Goal: Navigation & Orientation: Find specific page/section

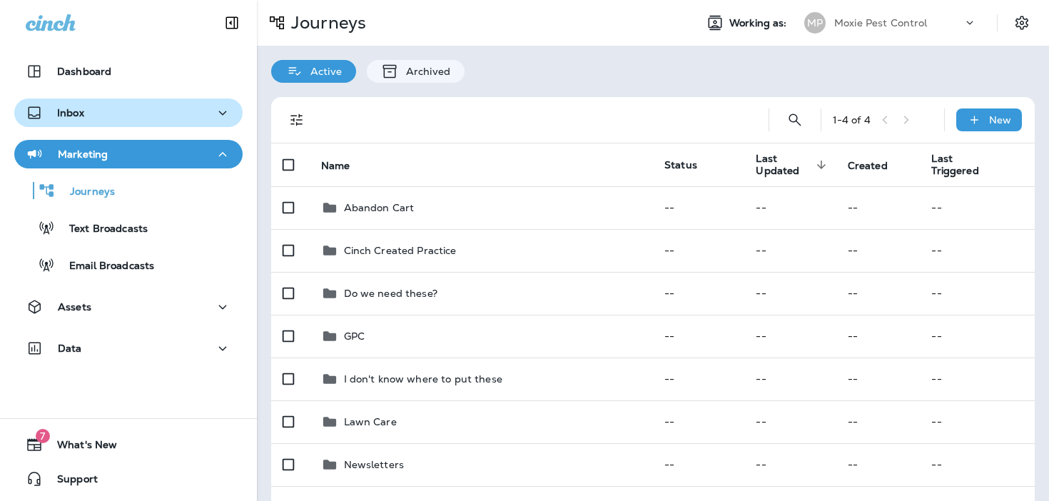
scroll to position [174, 0]
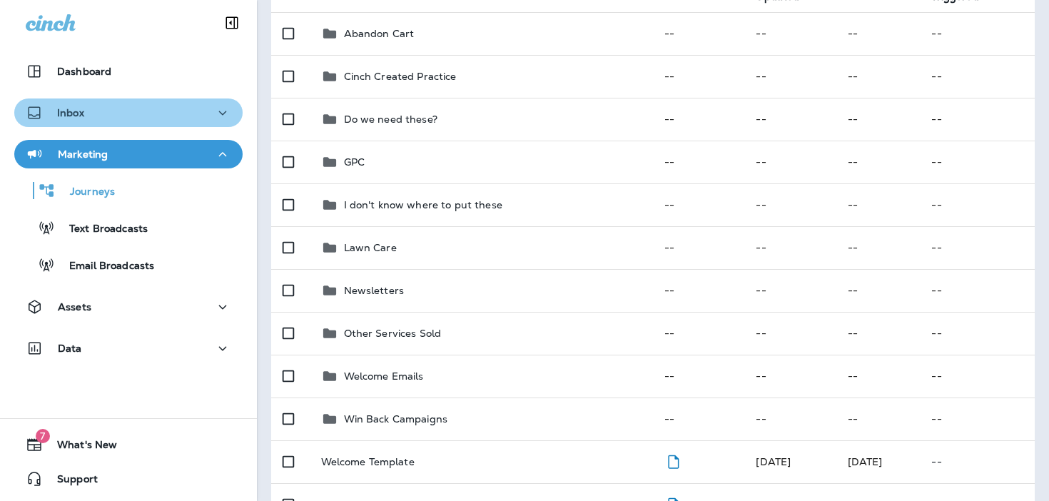
click at [113, 120] on div "Inbox" at bounding box center [129, 113] width 206 height 18
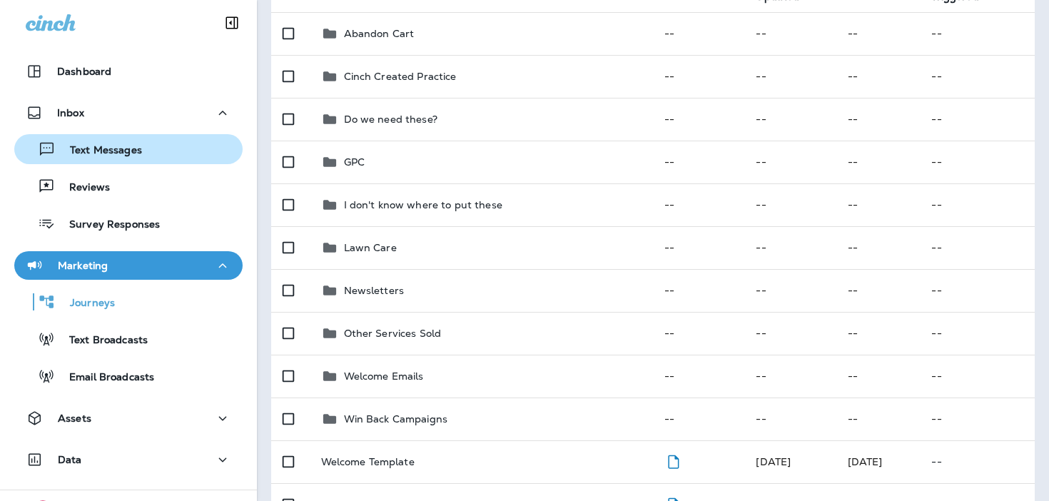
click at [147, 151] on div "Text Messages" at bounding box center [128, 148] width 217 height 21
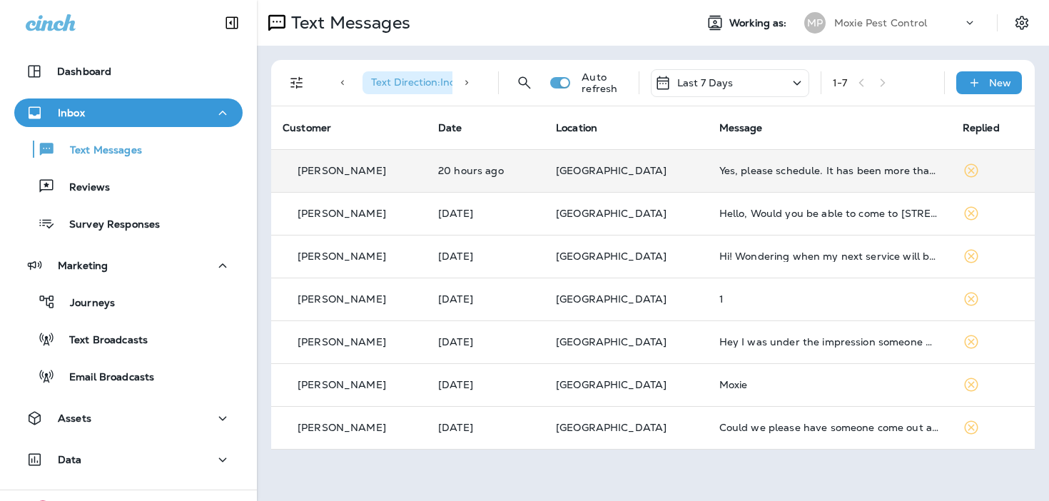
click at [646, 172] on p "[GEOGRAPHIC_DATA]" at bounding box center [626, 170] width 141 height 11
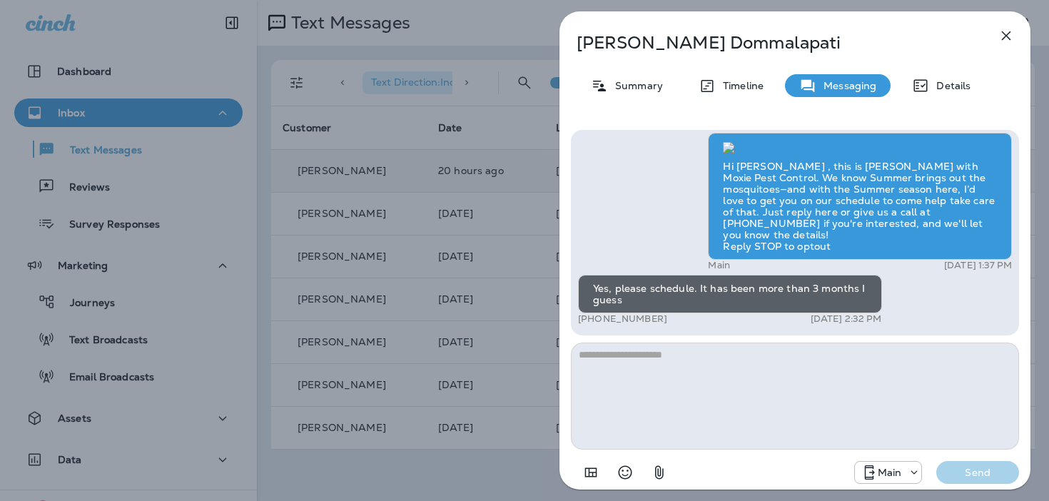
click at [1007, 23] on button "button" at bounding box center [1006, 35] width 29 height 29
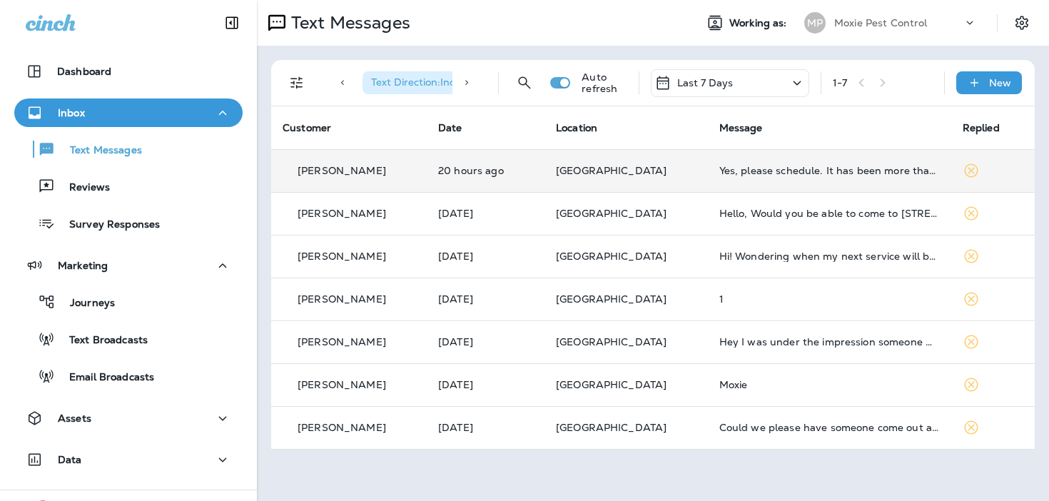
click at [181, 116] on div "Inbox" at bounding box center [129, 113] width 206 height 18
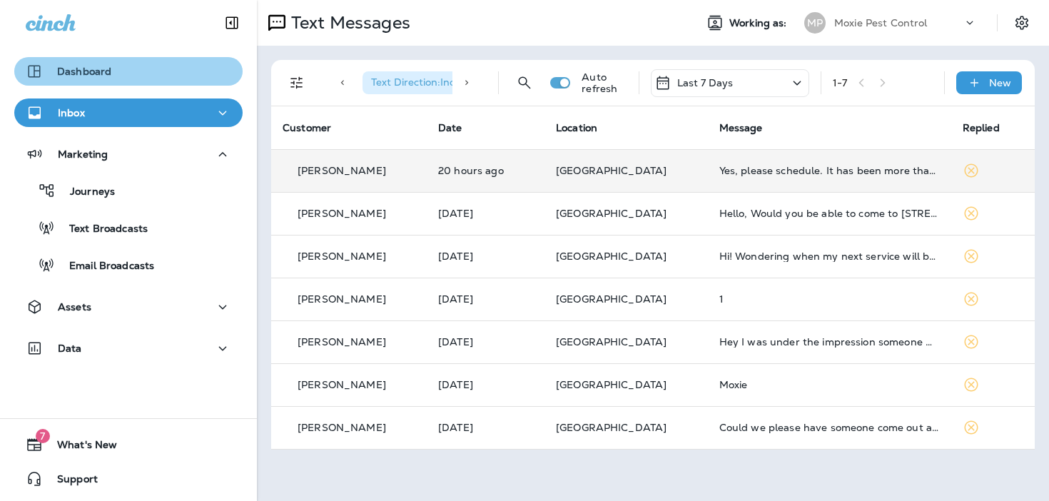
click at [136, 63] on div "Dashboard" at bounding box center [129, 71] width 206 height 17
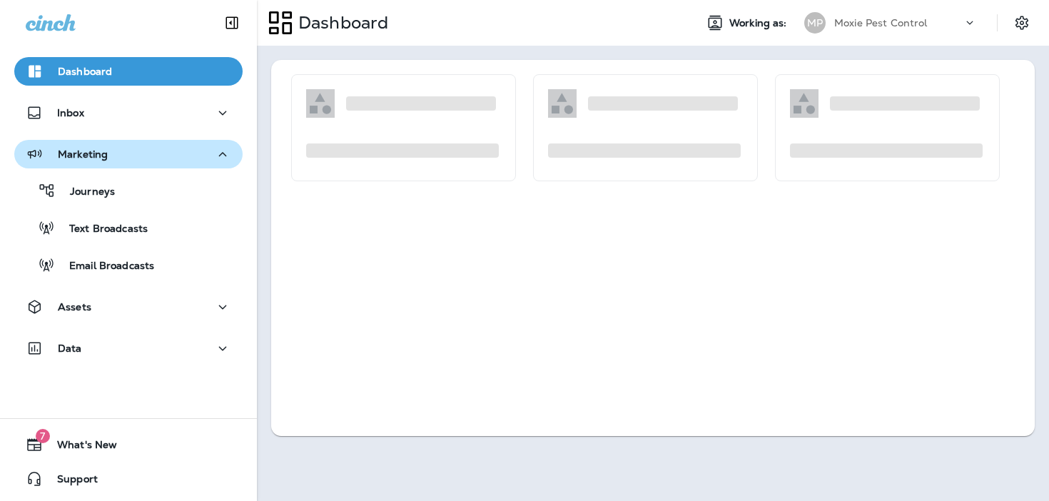
click at [150, 150] on div "Marketing" at bounding box center [129, 155] width 206 height 18
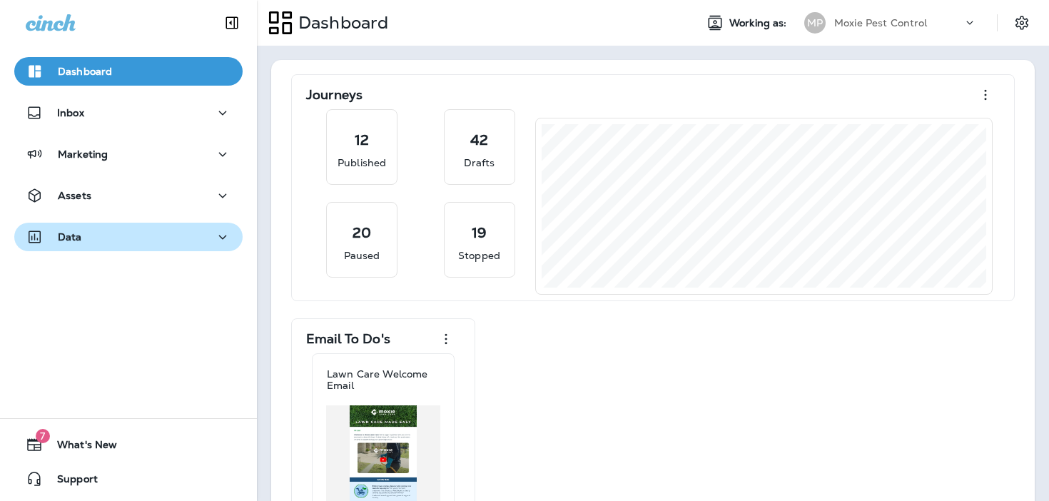
click at [124, 241] on div "Data" at bounding box center [129, 237] width 206 height 18
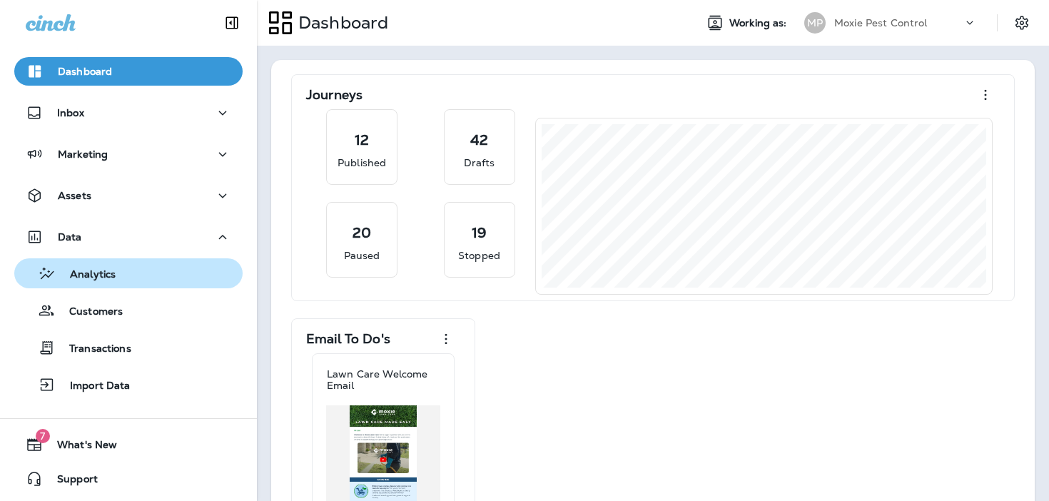
click at [121, 273] on div "Analytics" at bounding box center [128, 273] width 217 height 21
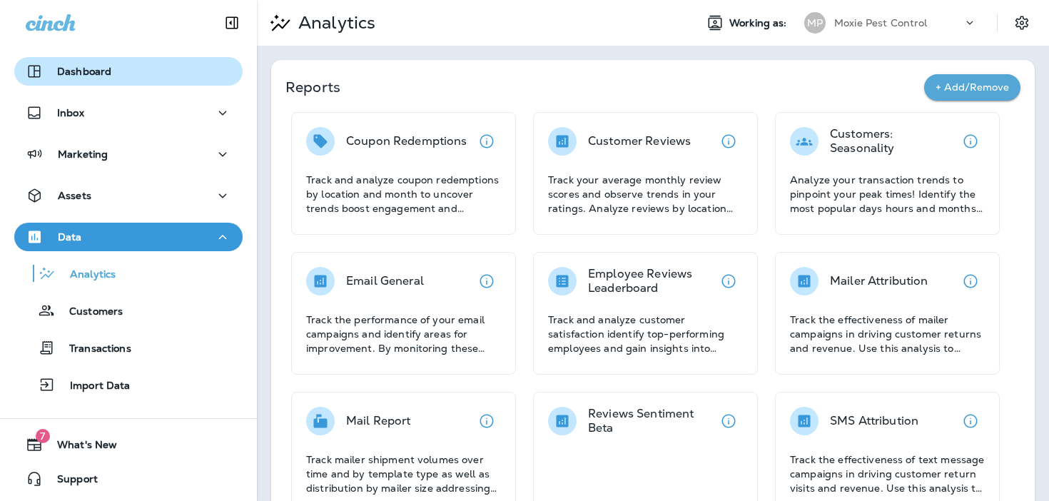
click at [183, 73] on div "Dashboard" at bounding box center [129, 71] width 206 height 17
